Goal: Task Accomplishment & Management: Manage account settings

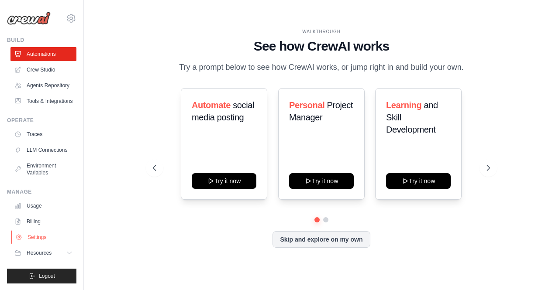
click at [60, 240] on link "Settings" at bounding box center [44, 238] width 66 height 14
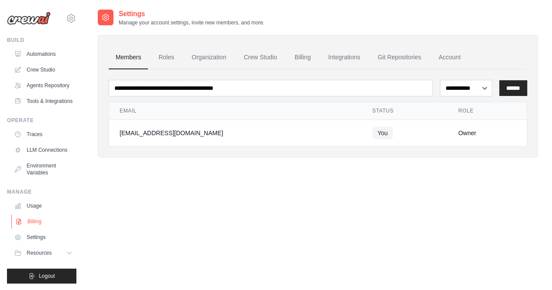
click at [42, 221] on link "Billing" at bounding box center [44, 222] width 66 height 14
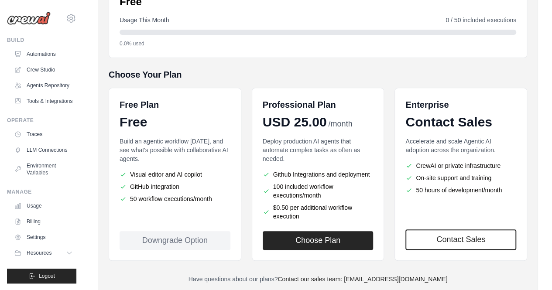
scroll to position [157, 0]
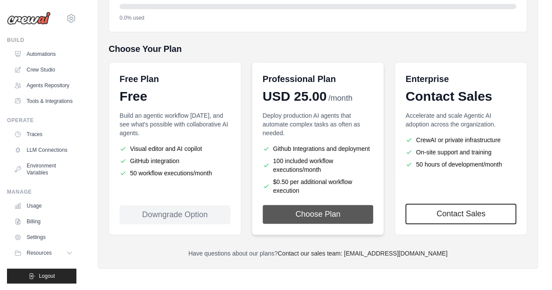
click at [325, 207] on button "Choose Plan" at bounding box center [318, 214] width 111 height 19
